Goal: Task Accomplishment & Management: Complete application form

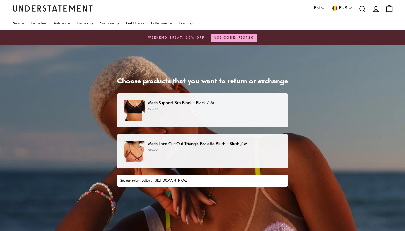
click at [211, 145] on p "Mesh Lace Cut-Out Triangle Bralette Blush - Blush / M" at bounding box center [214, 144] width 133 height 7
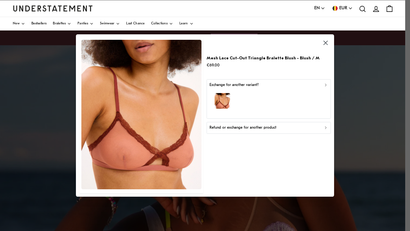
click at [326, 127] on icon "button" at bounding box center [325, 128] width 1 height 2
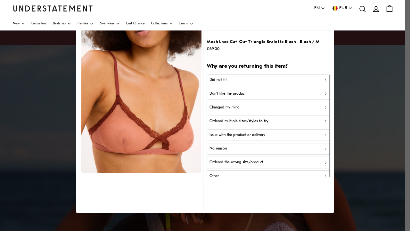
click at [326, 80] on icon "button" at bounding box center [325, 80] width 1 height 2
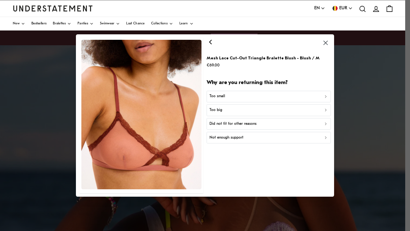
click at [308, 124] on div "Did not fit for other reasons" at bounding box center [268, 124] width 119 height 6
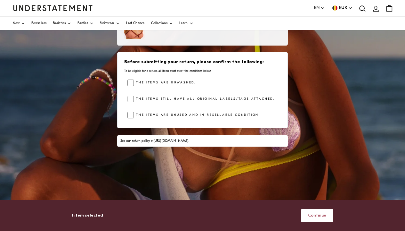
scroll to position [9, 0]
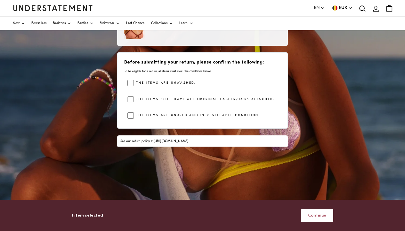
click at [318, 215] on span "Continue" at bounding box center [317, 215] width 18 height 12
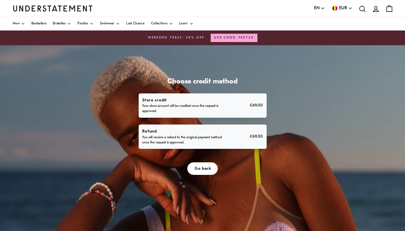
click at [185, 136] on p "You will receive a refund to the original payment method once the request is ap…" at bounding box center [182, 140] width 81 height 10
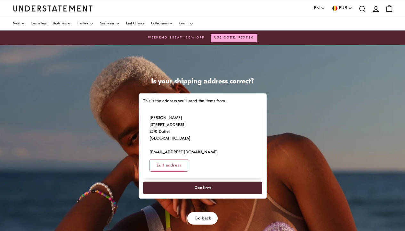
click at [220, 182] on span "Confirm" at bounding box center [202, 188] width 105 height 12
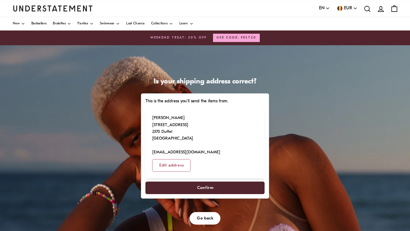
select select "**"
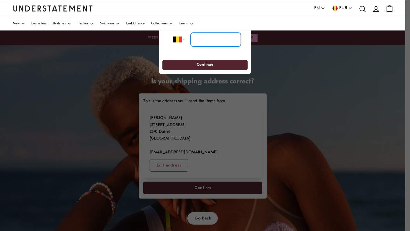
click at [229, 43] on input "tel" at bounding box center [216, 40] width 50 height 14
type input "*********"
click at [219, 65] on span "Continue" at bounding box center [204, 65] width 73 height 10
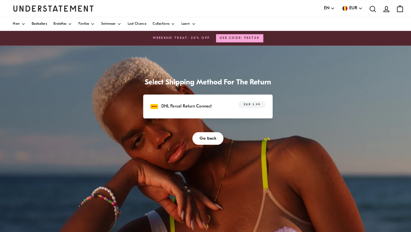
click at [205, 105] on p "DHL Parcel Return Connect" at bounding box center [185, 105] width 50 height 7
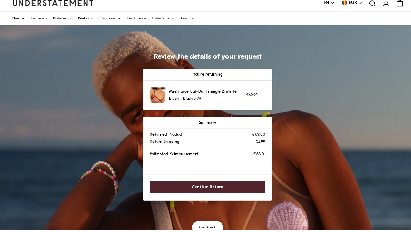
scroll to position [21, 0]
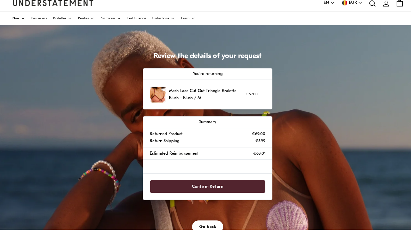
click at [226, 183] on span "Confirm Return" at bounding box center [206, 189] width 100 height 12
